Goal: Ask a question: Seek information or help from site administrators or community

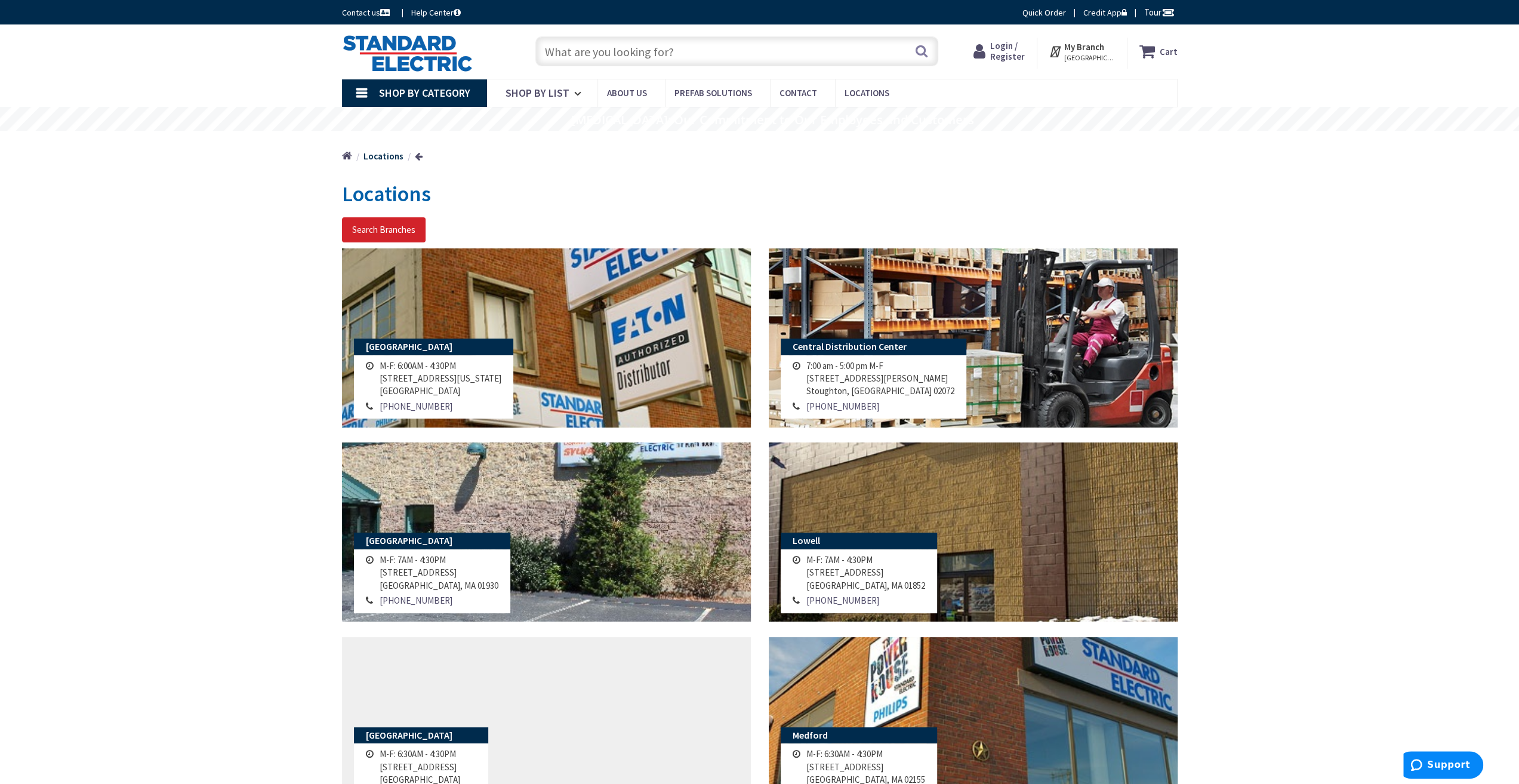
click at [645, 52] on input "text" at bounding box center [737, 51] width 403 height 30
click at [607, 50] on input "text" at bounding box center [737, 51] width 403 height 30
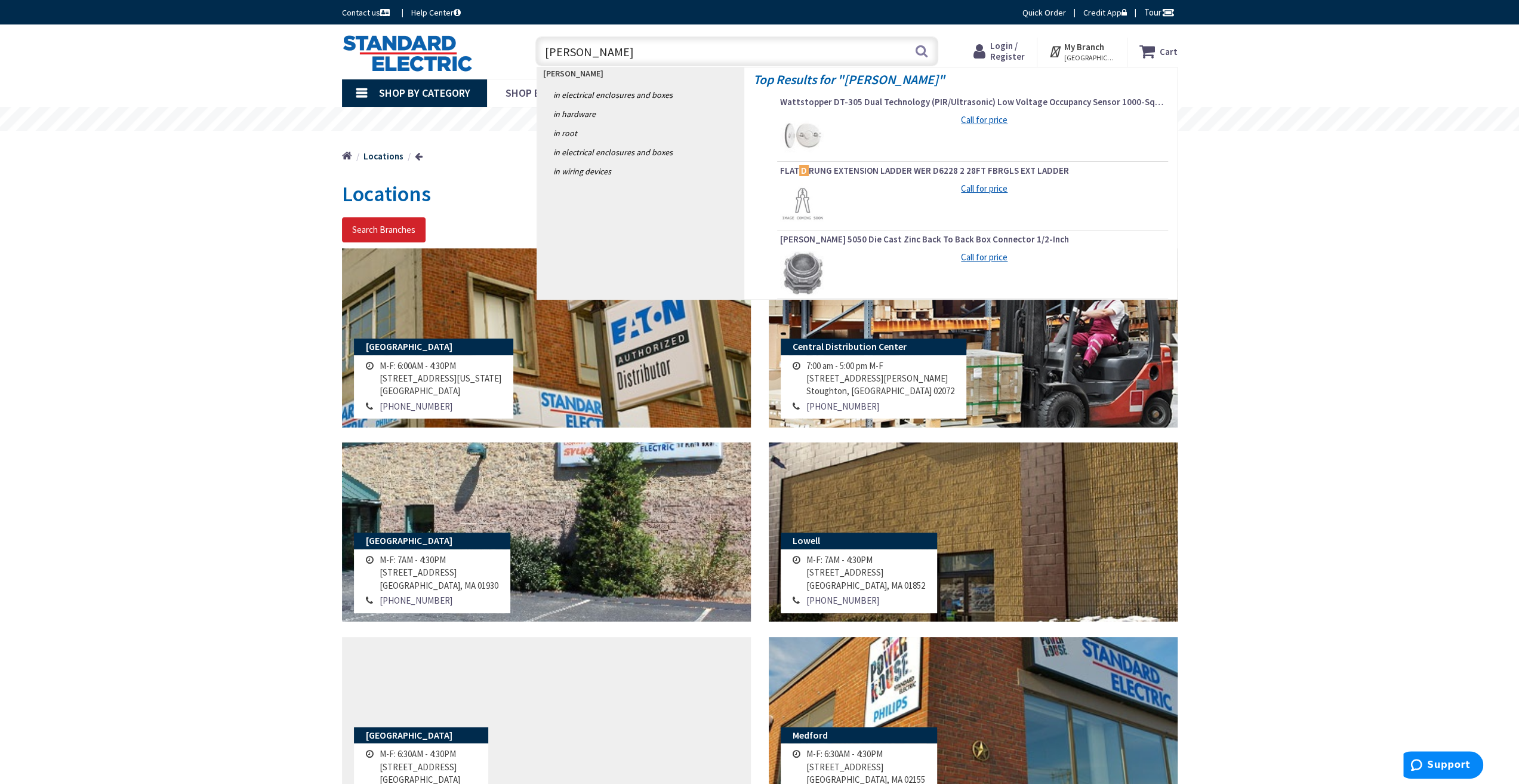
click at [267, 57] on div "Skip to Content Toggle Nav d. ward d. ward Search Cart My Cart Close" at bounding box center [759, 51] width 1519 height 55
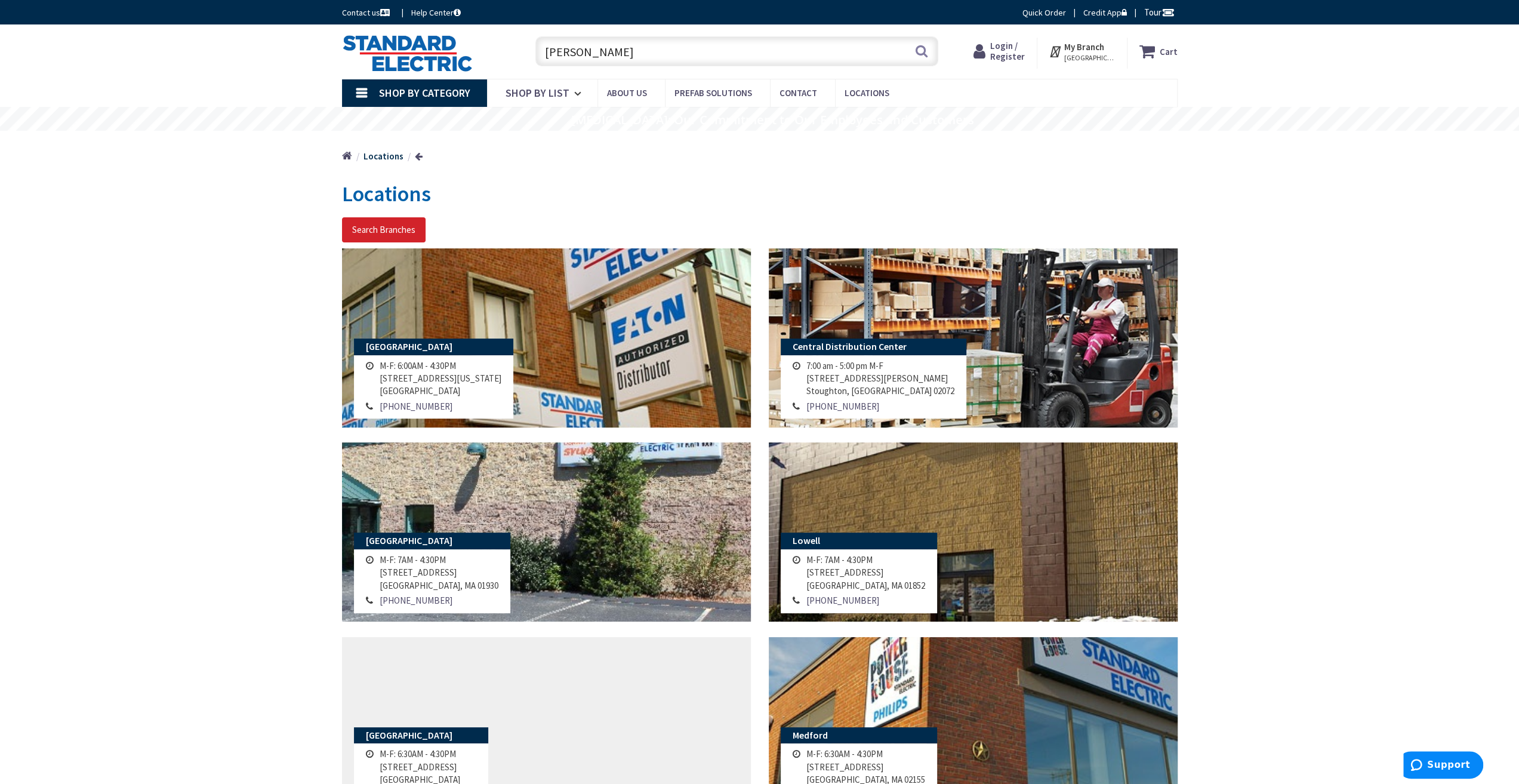
click at [605, 46] on input "d. ward" at bounding box center [737, 51] width 403 height 30
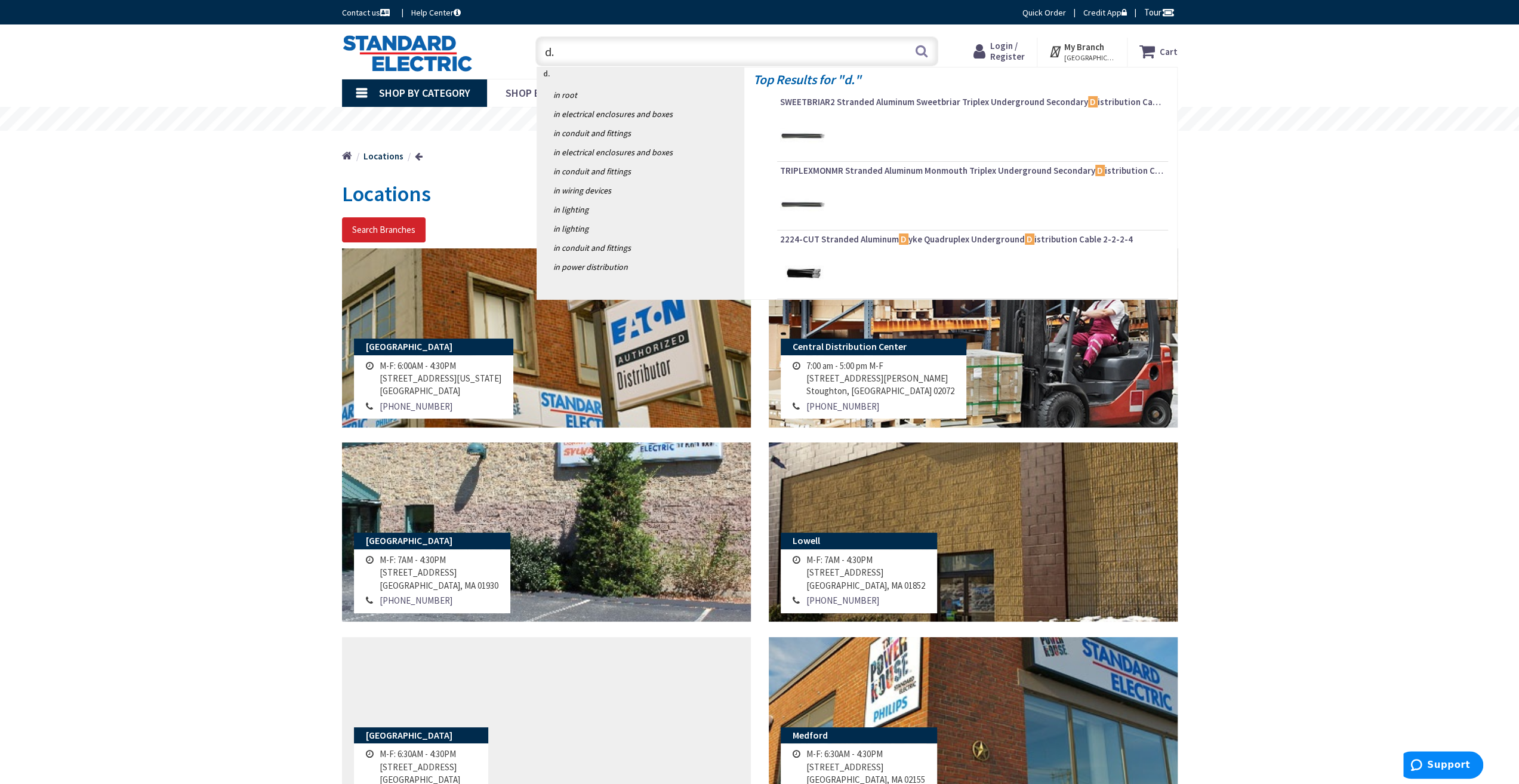
type input "d"
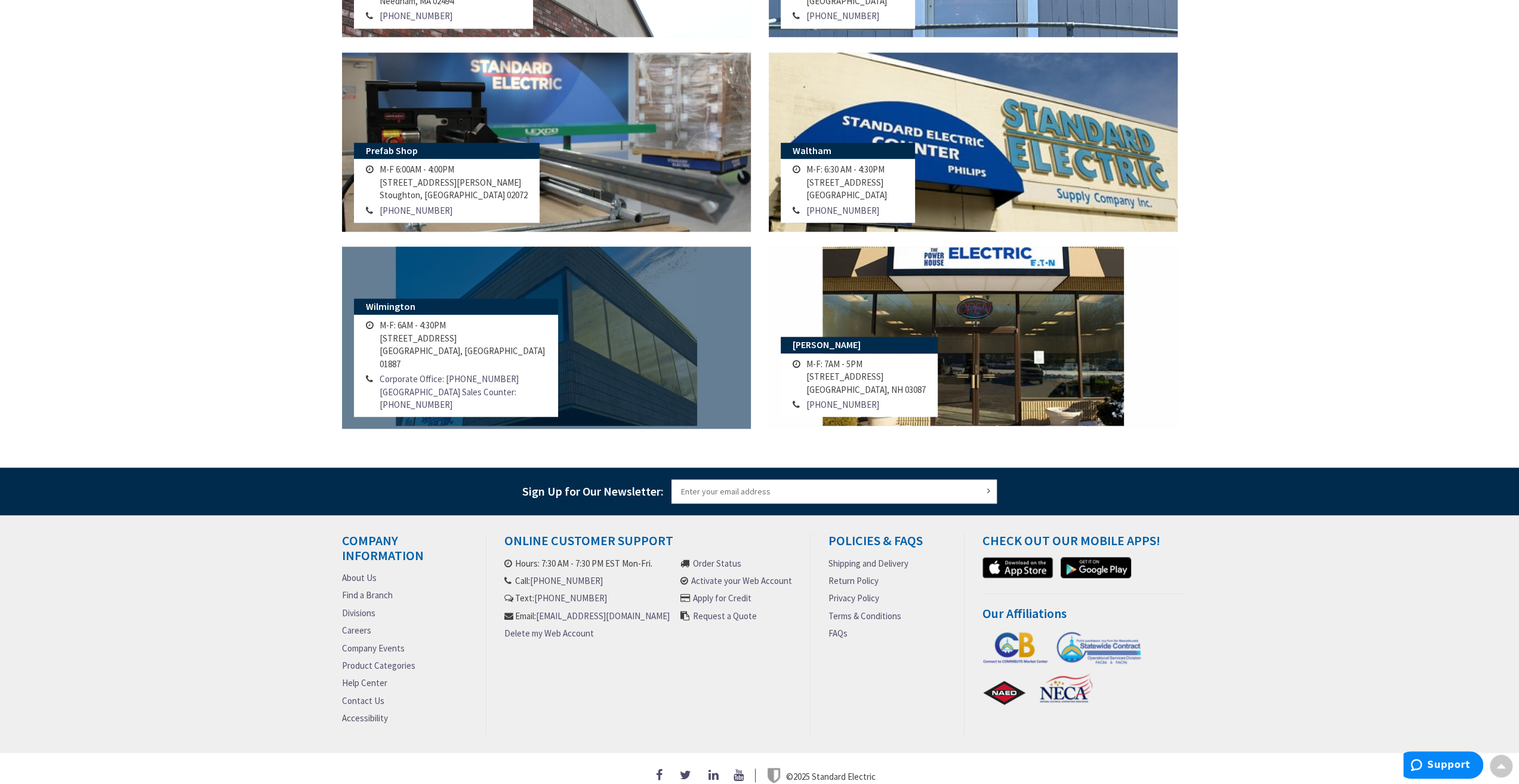
scroll to position [989, 0]
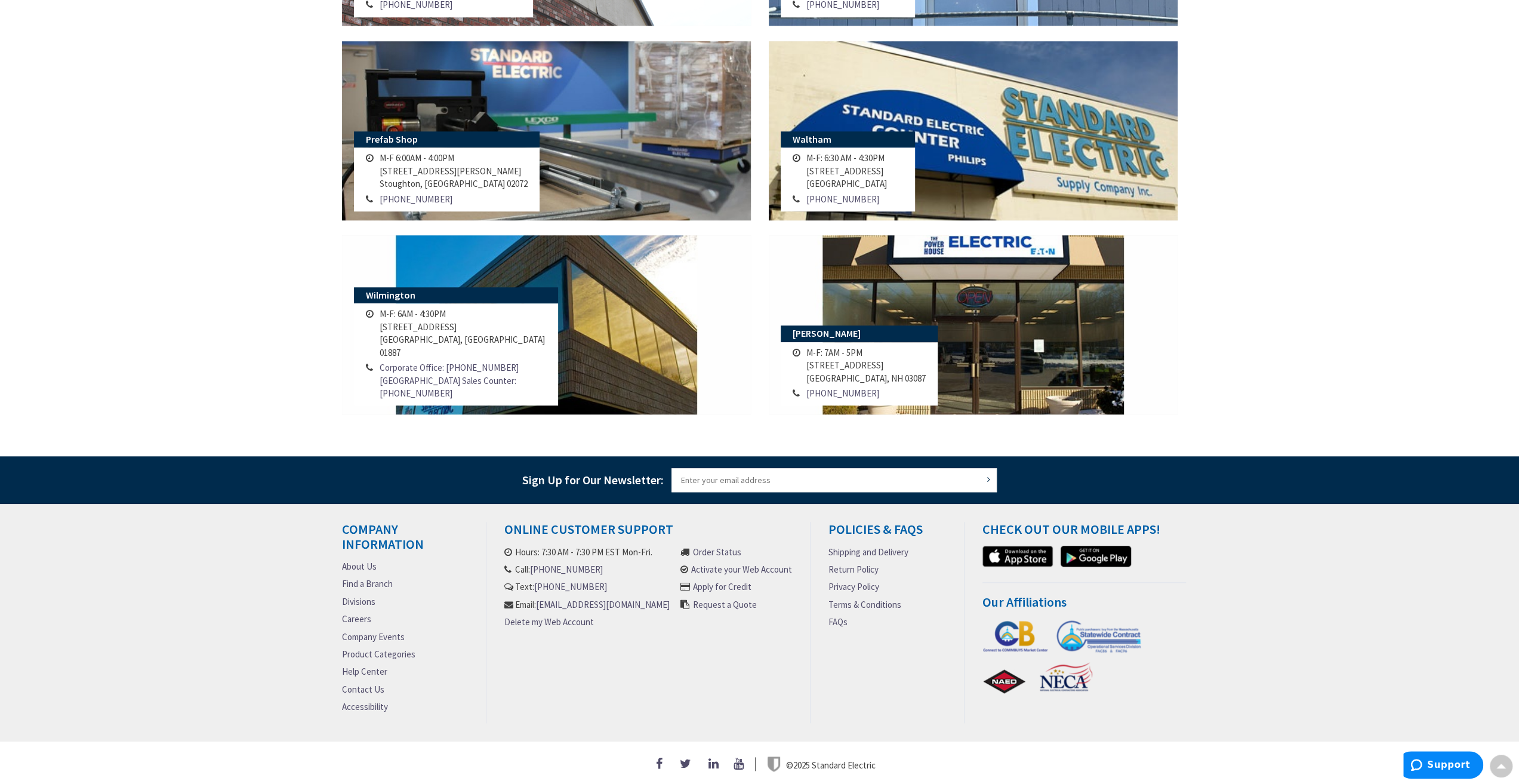
click at [363, 687] on link "Contact Us" at bounding box center [363, 689] width 42 height 13
click at [366, 684] on link "Contact Us" at bounding box center [363, 689] width 42 height 13
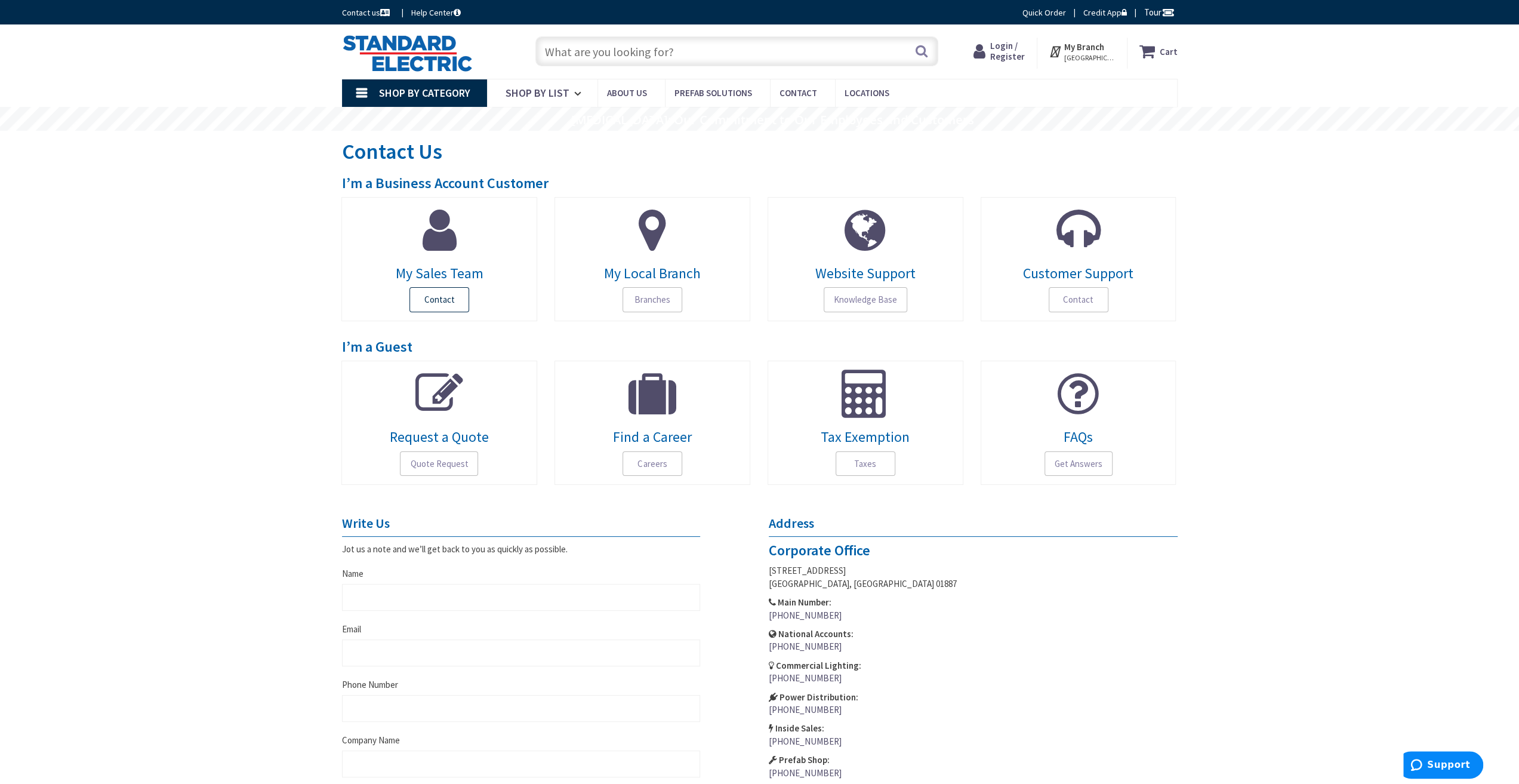
click at [437, 305] on span "Contact" at bounding box center [439, 299] width 60 height 25
click at [1089, 298] on span "Contact" at bounding box center [1078, 299] width 60 height 25
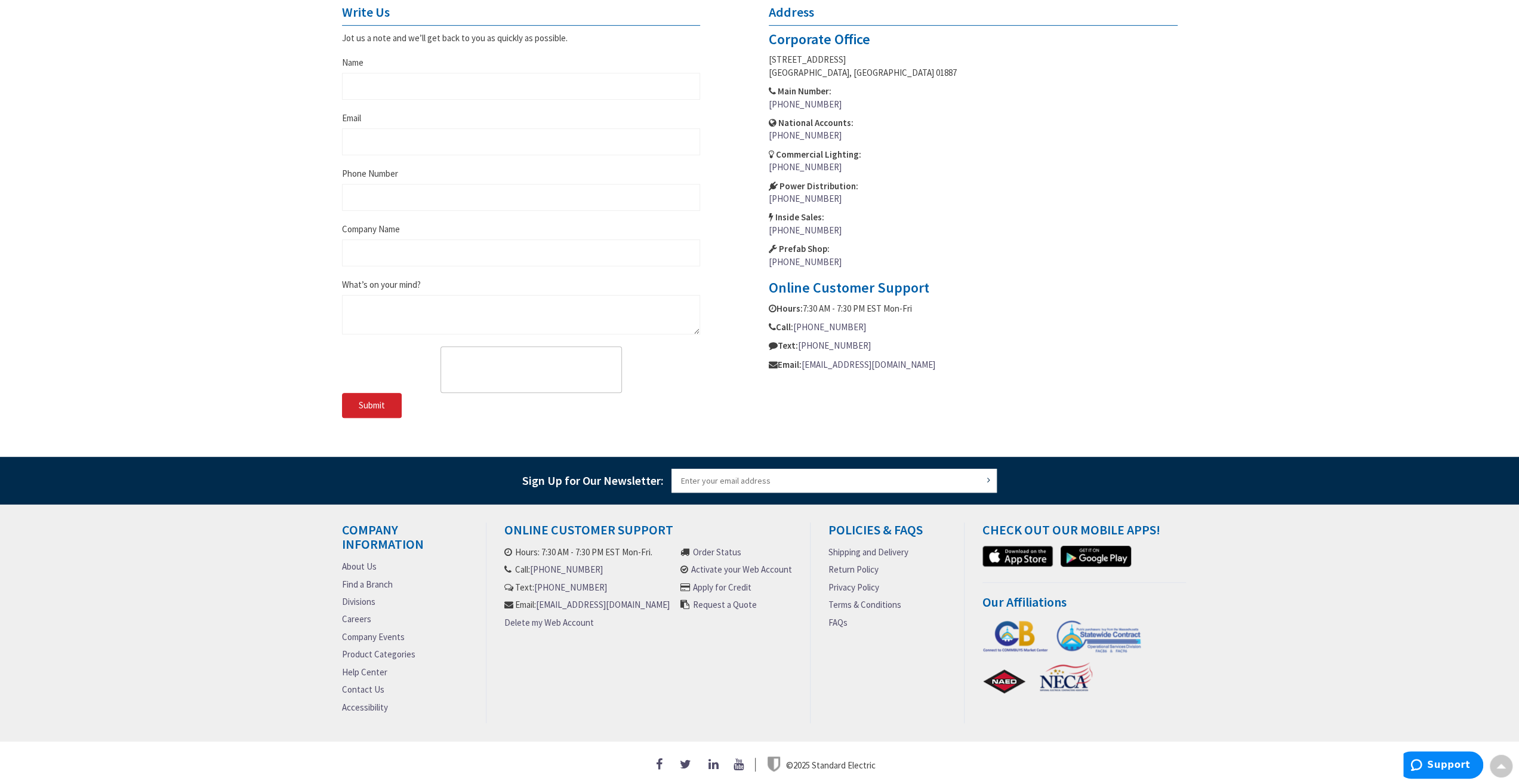
scroll to position [515, 0]
click at [378, 578] on link "Find a Branch" at bounding box center [367, 584] width 50 height 13
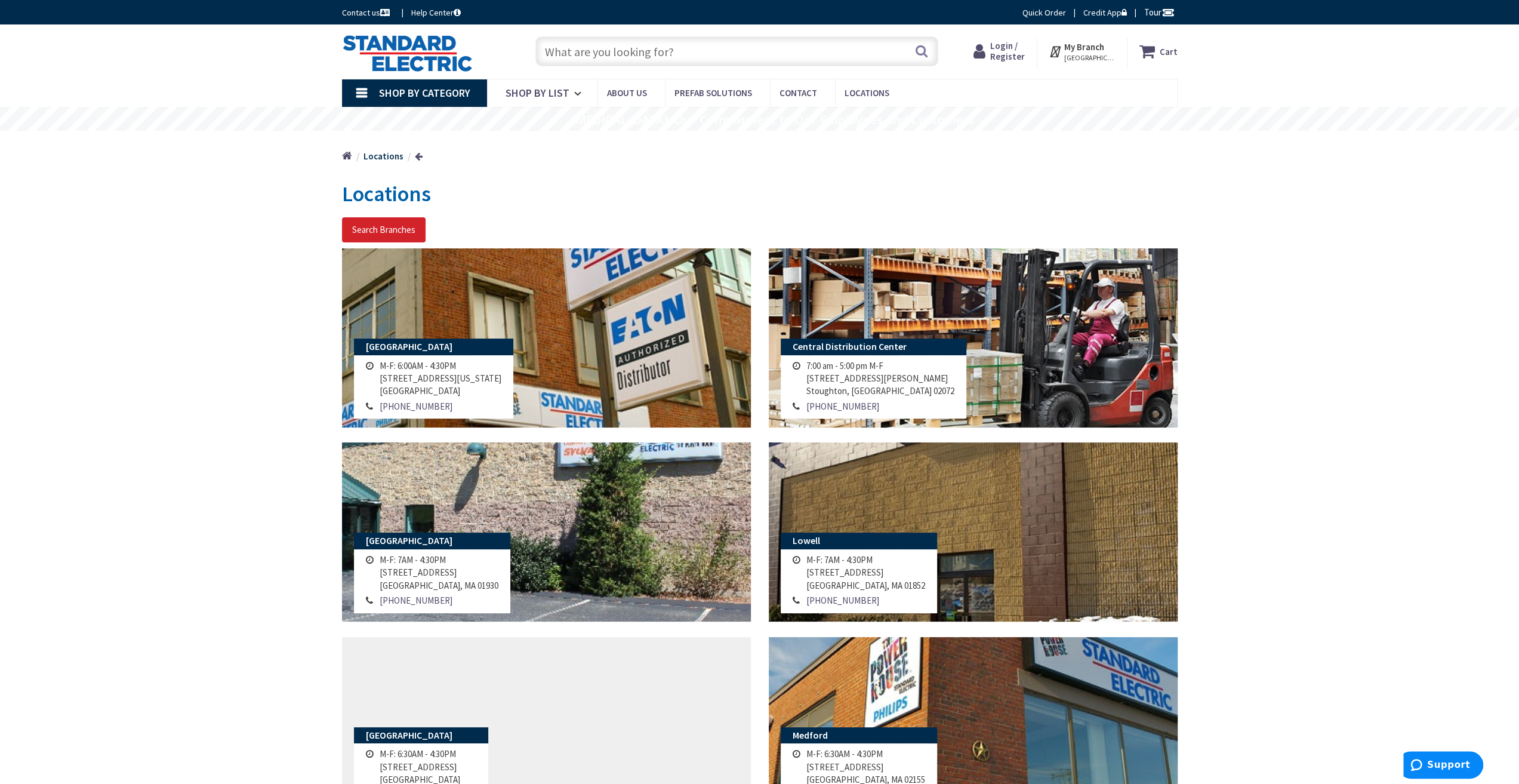
click at [653, 53] on input "text" at bounding box center [737, 51] width 403 height 30
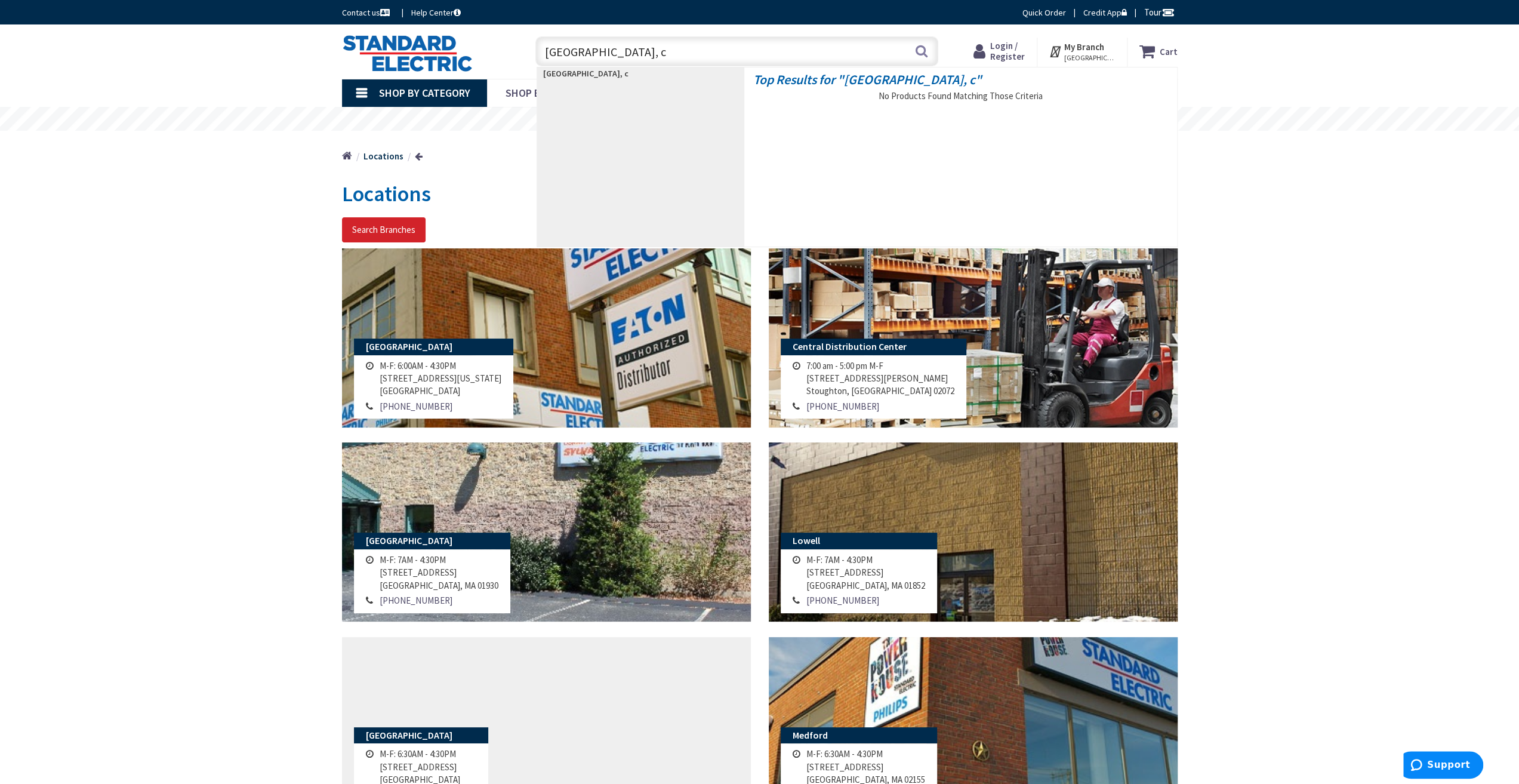
type input "middletown, ct"
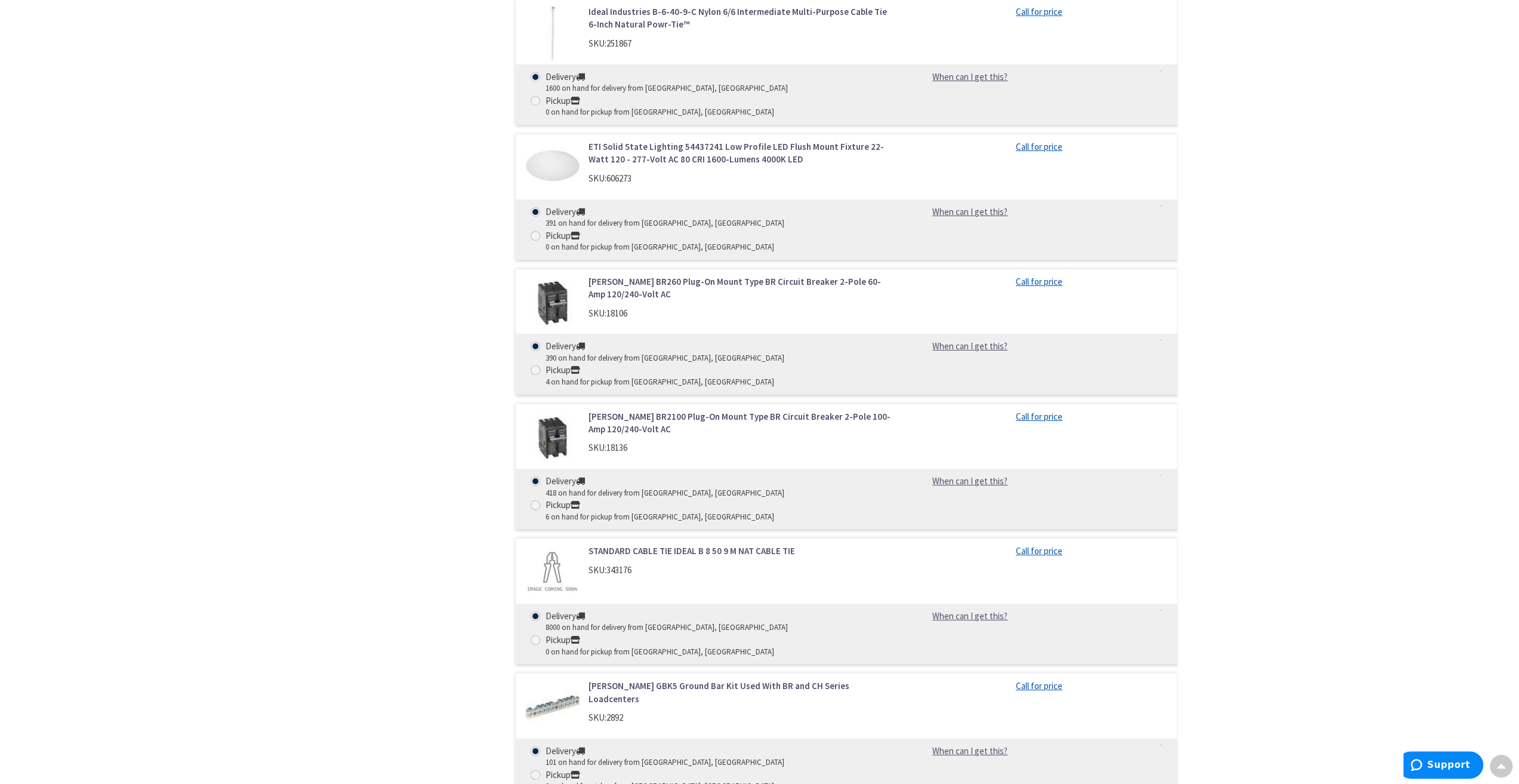
scroll to position [8796, 0]
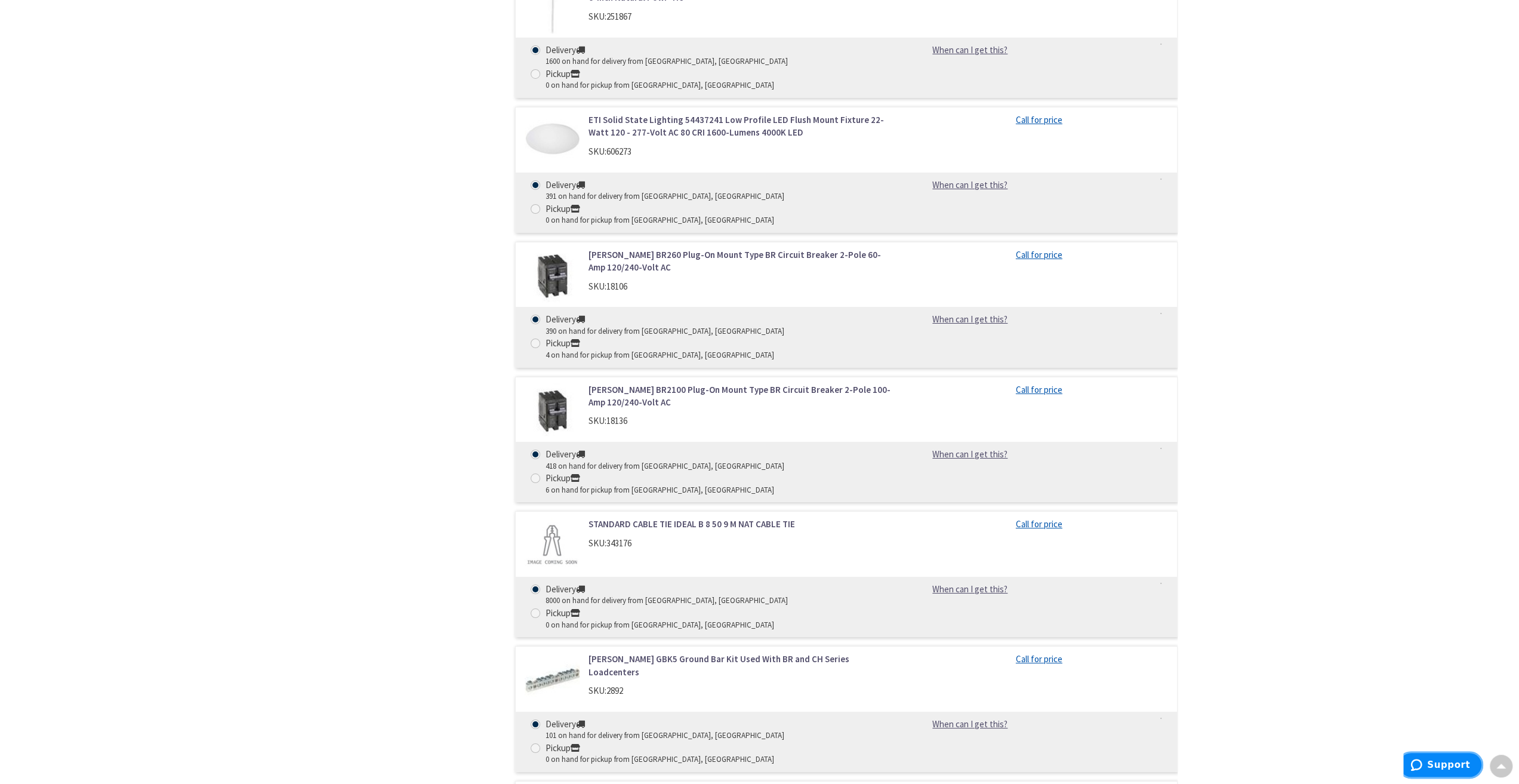
click at [1437, 763] on span "Support" at bounding box center [1449, 764] width 43 height 11
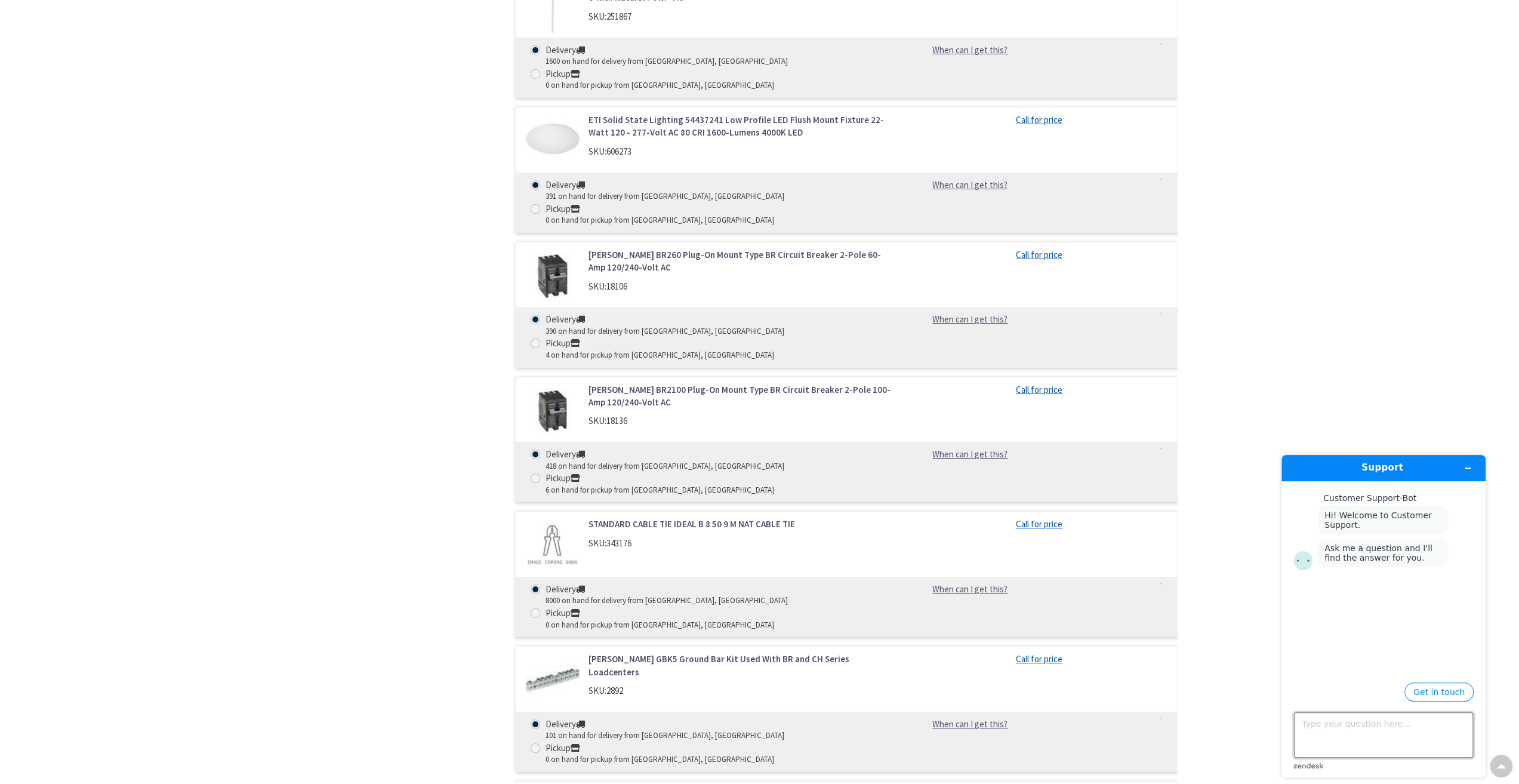
click at [1323, 729] on textarea "Type your question here..." at bounding box center [1384, 734] width 179 height 45
type textarea "I work at GE Aerospace in [GEOGRAPHIC_DATA], [GEOGRAPHIC_DATA]. We have a PO wi…"
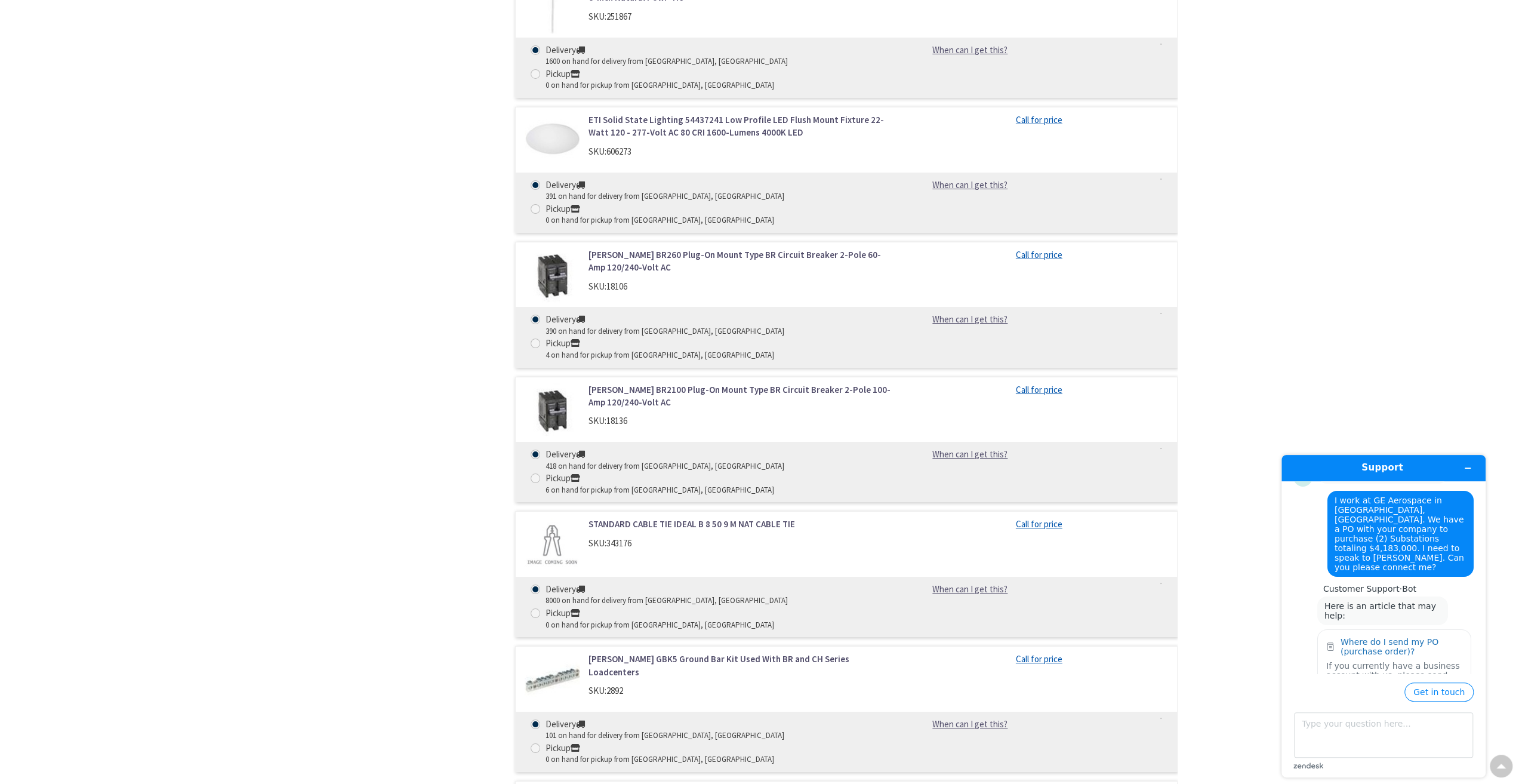
scroll to position [130, 0]
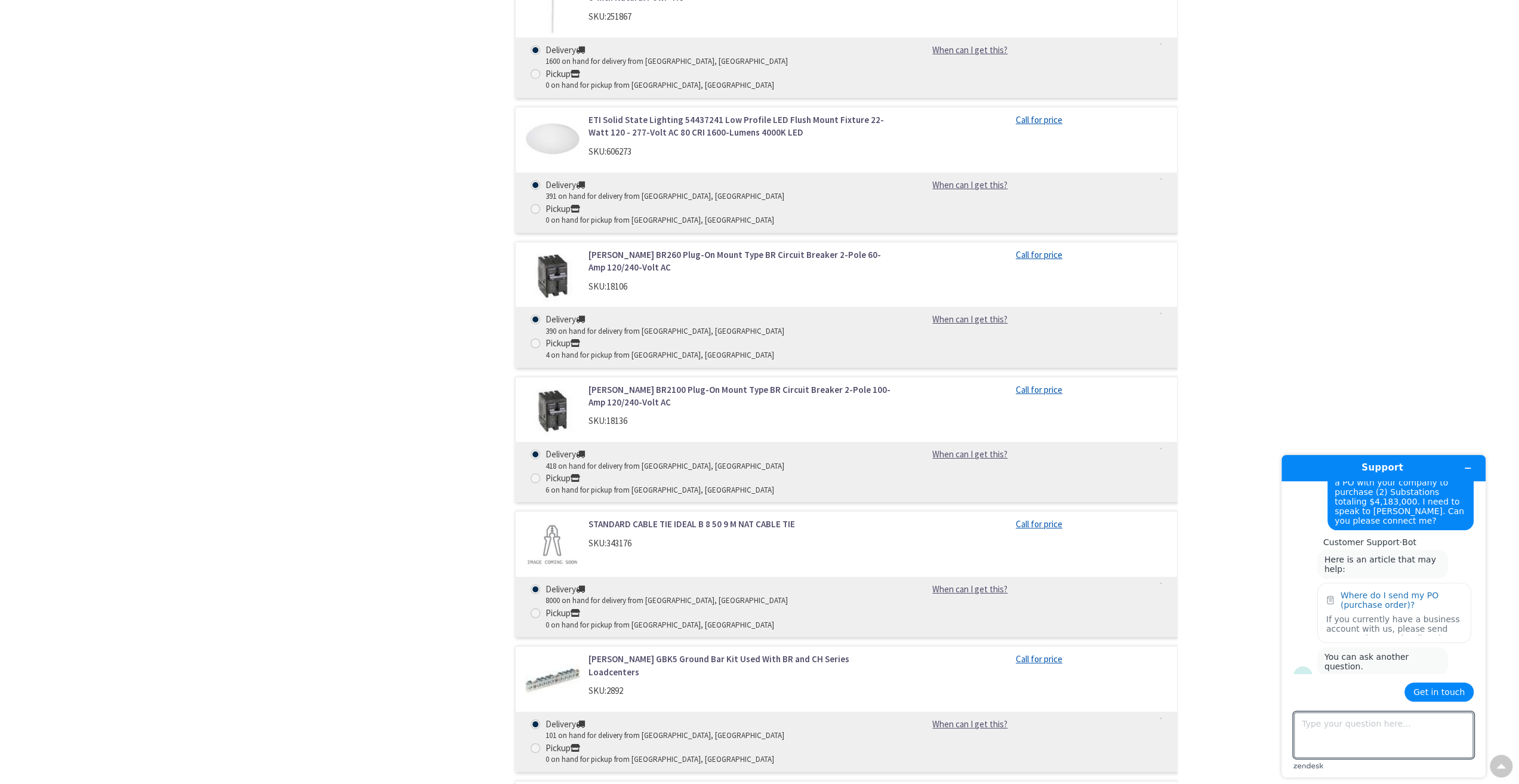
click at [1445, 691] on button "Get in touch" at bounding box center [1439, 692] width 69 height 19
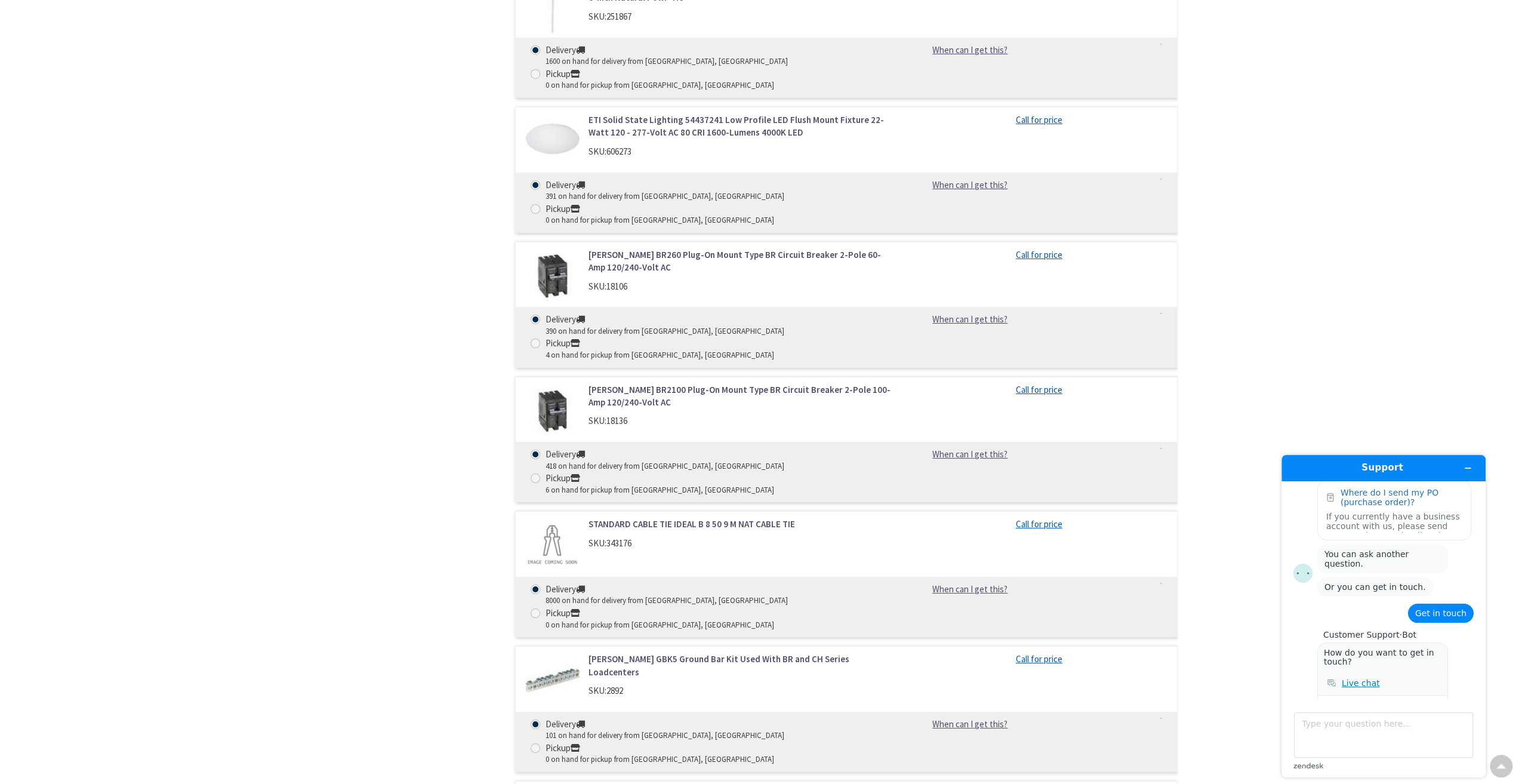
click at [1371, 678] on div "Live chat" at bounding box center [1361, 683] width 38 height 9
